Goal: Information Seeking & Learning: Learn about a topic

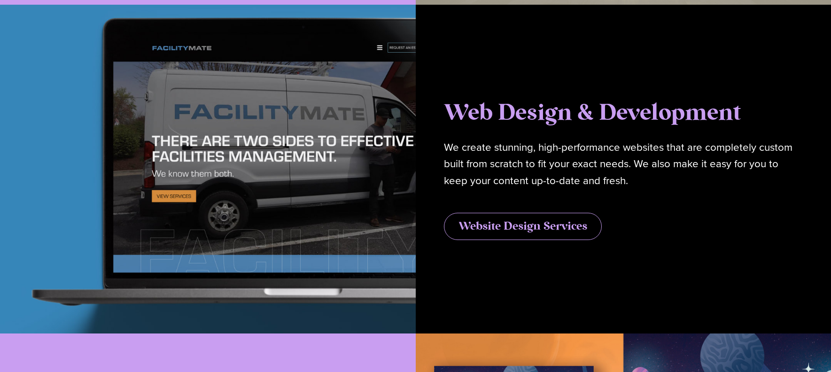
scroll to position [2503, 0]
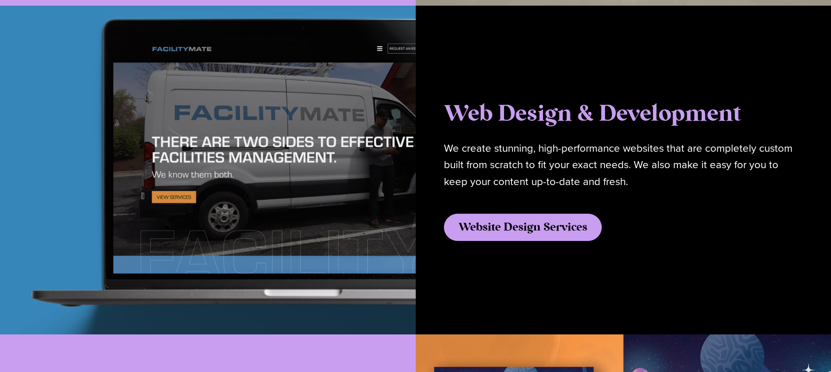
click at [524, 226] on span "Website Design Services" at bounding box center [522, 227] width 129 height 11
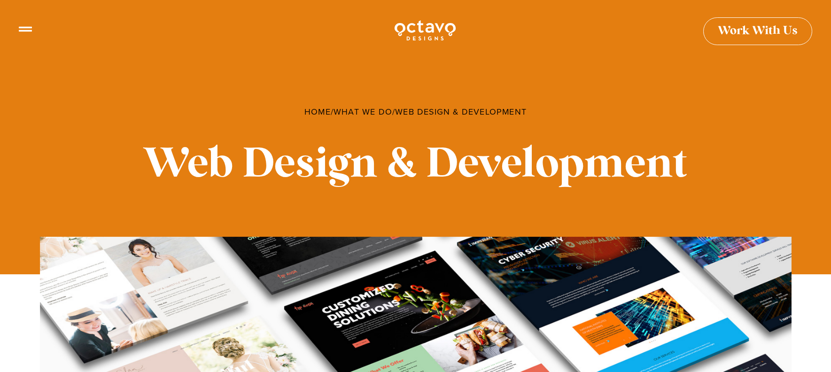
click at [417, 29] on img at bounding box center [424, 30] width 63 height 23
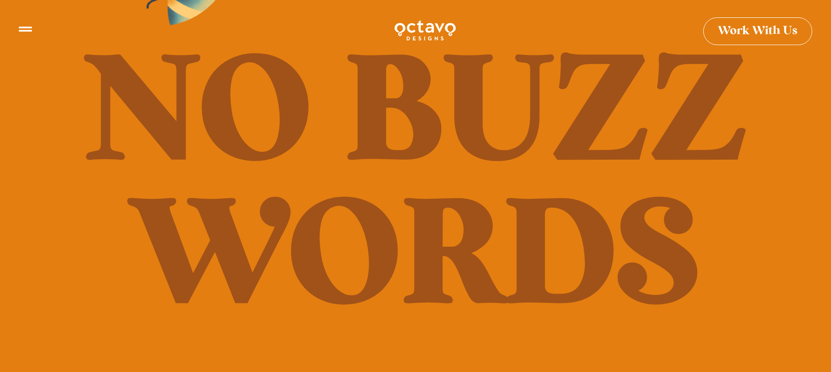
click at [32, 31] on div at bounding box center [424, 30] width 793 height 23
click at [24, 29] on icon at bounding box center [25, 25] width 13 height 13
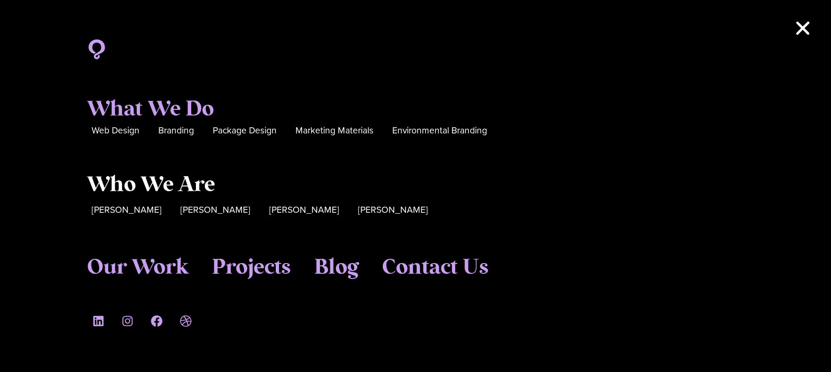
click at [126, 186] on span "Who We Are" at bounding box center [151, 184] width 128 height 25
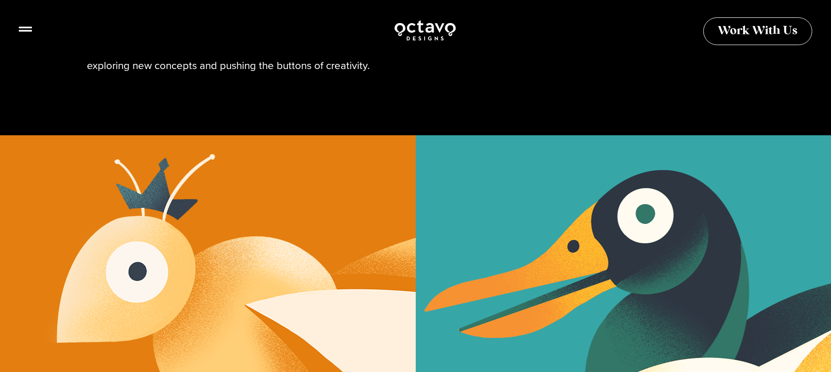
scroll to position [205, 0]
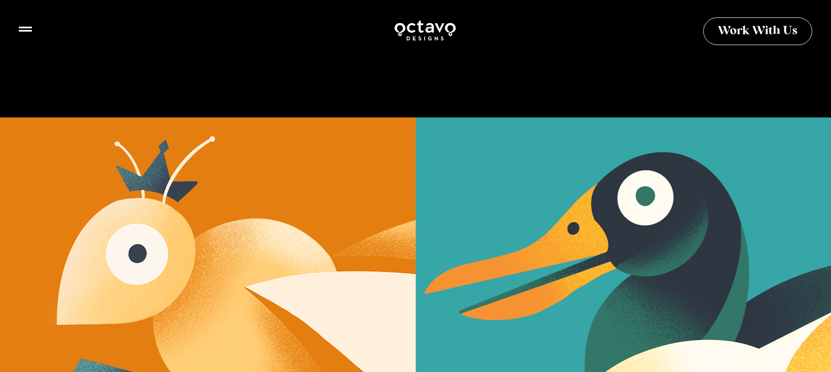
click at [239, 167] on link "Sue Hough" at bounding box center [208, 281] width 416 height 329
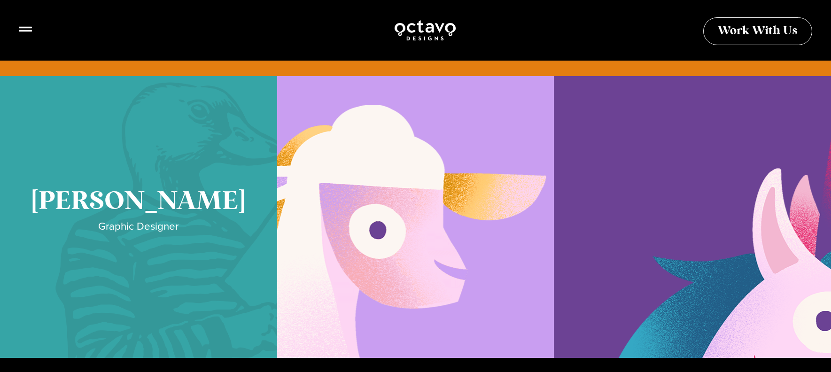
scroll to position [1002, 0]
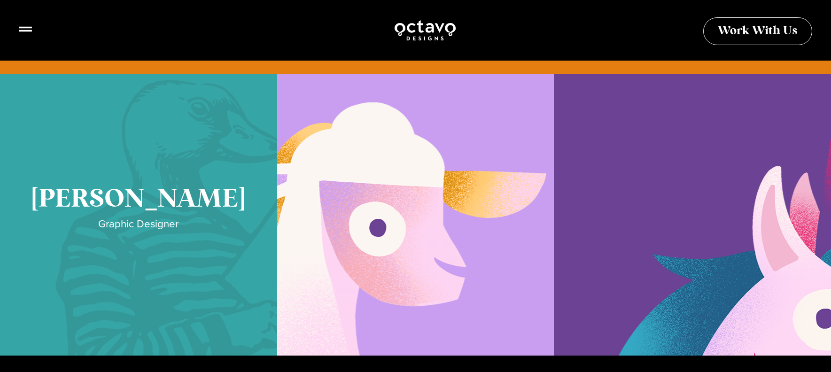
click at [166, 173] on link "Cory McNamee" at bounding box center [138, 215] width 277 height 282
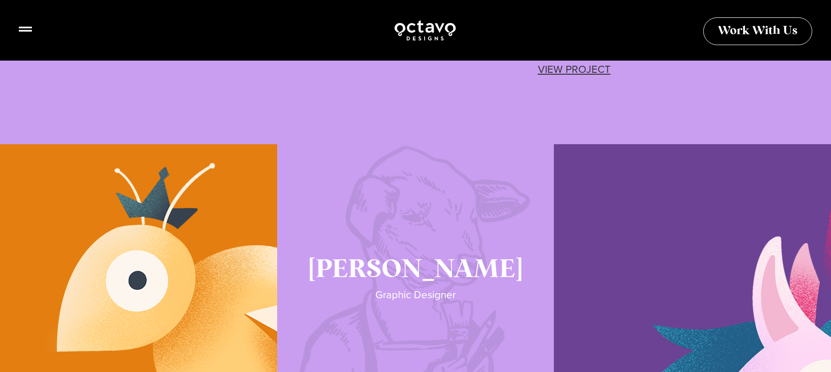
scroll to position [1801, 0]
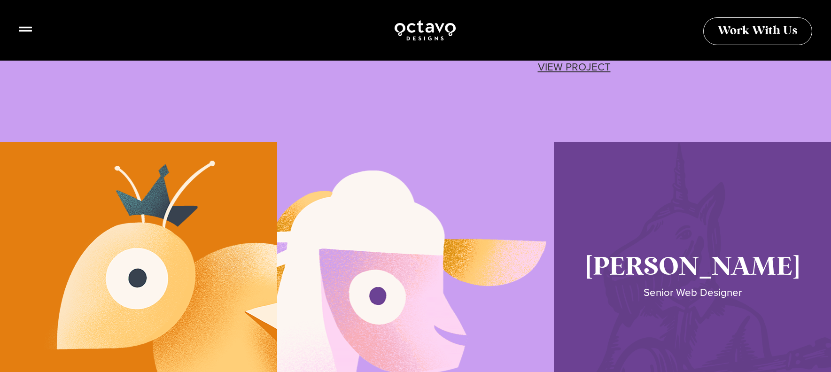
click at [655, 177] on link "Seth Glass" at bounding box center [692, 283] width 277 height 282
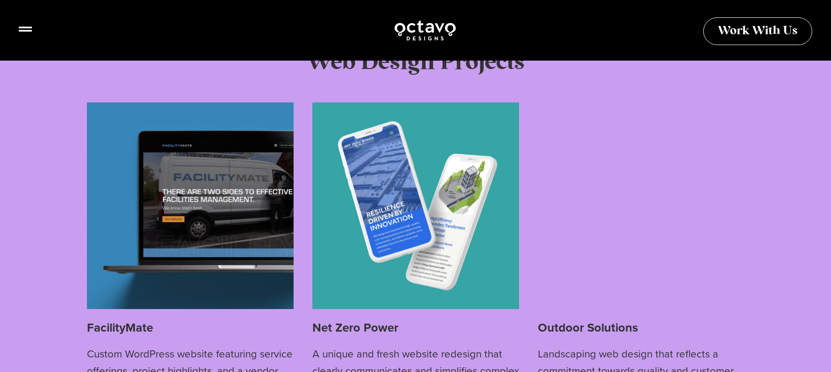
scroll to position [2104, 0]
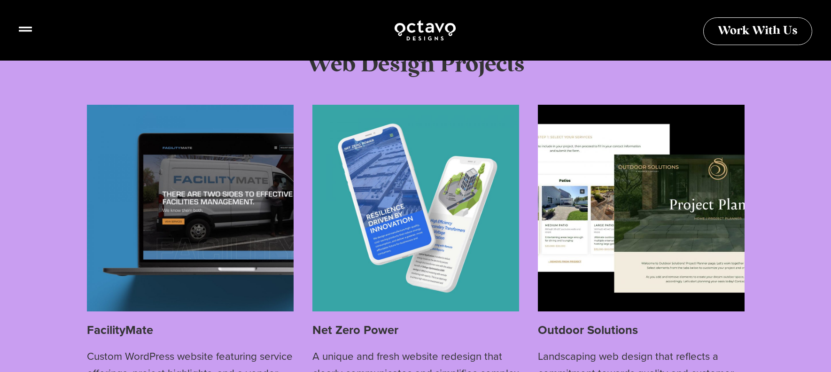
click at [608, 177] on img at bounding box center [641, 208] width 207 height 207
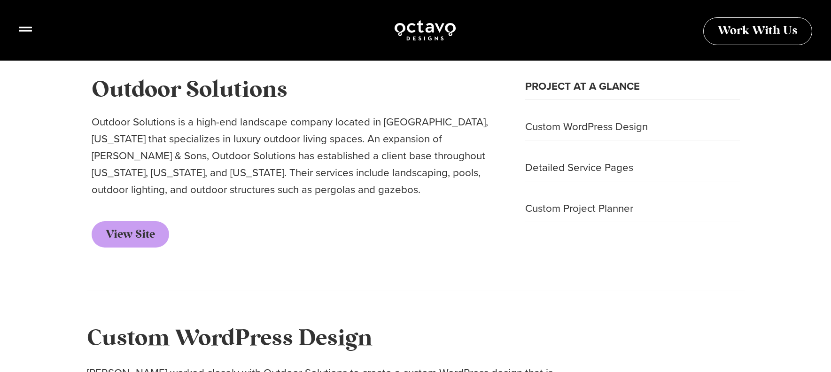
scroll to position [309, 0]
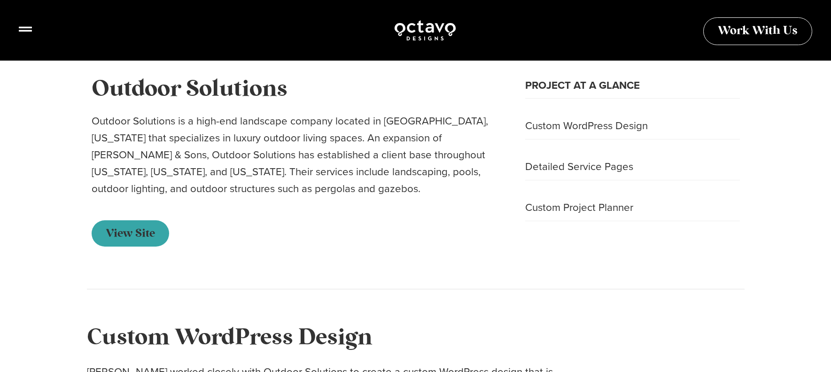
click at [152, 233] on span "View Site" at bounding box center [130, 233] width 49 height 11
click at [23, 24] on icon at bounding box center [25, 25] width 13 height 5
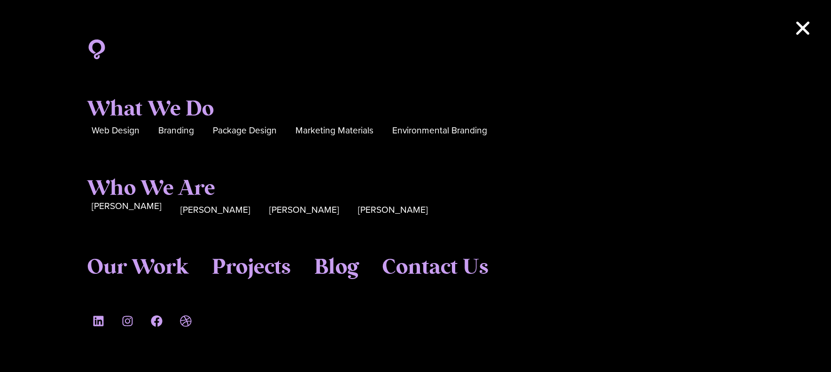
click at [124, 210] on span "[PERSON_NAME]" at bounding box center [127, 206] width 70 height 15
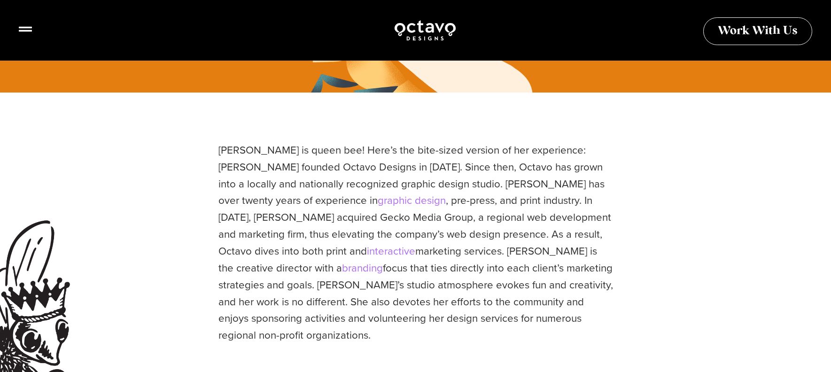
scroll to position [206, 0]
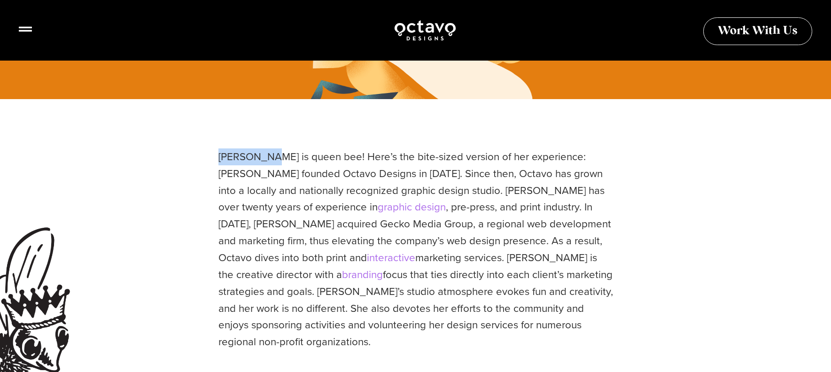
drag, startPoint x: 261, startPoint y: 166, endPoint x: 206, endPoint y: 165, distance: 55.0
click at [206, 165] on div "[PERSON_NAME] is queen bee! Here’s the bite-sized version of her experience: [P…" at bounding box center [415, 251] width 831 height 305
copy div "[PERSON_NAME]"
